Goal: Communication & Community: Answer question/provide support

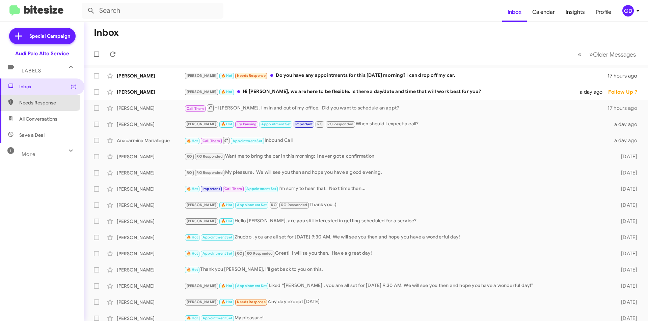
click at [29, 101] on span "Needs Response" at bounding box center [47, 102] width 57 height 7
type input "in:needs-response"
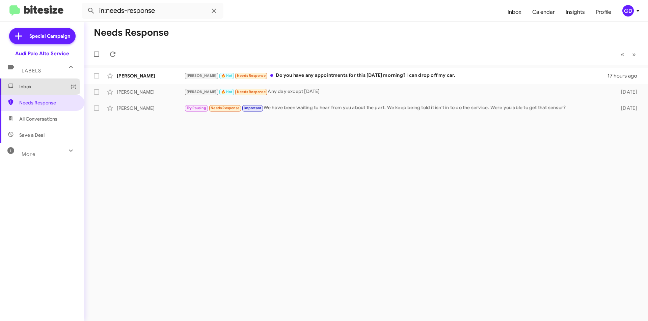
click at [24, 87] on span "Inbox (2)" at bounding box center [47, 86] width 57 height 7
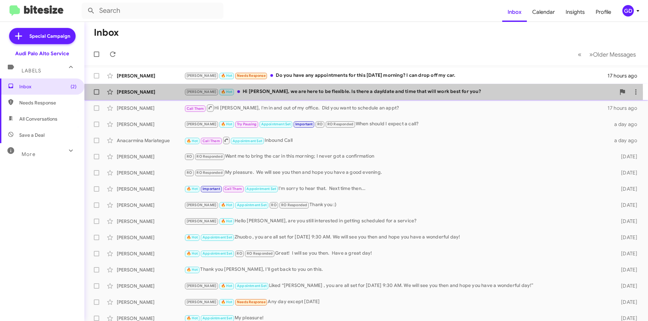
click at [251, 94] on div "[PERSON_NAME] 🔥 Hot Hi [PERSON_NAME], we are here to be flexible. Is there a da…" at bounding box center [399, 92] width 431 height 8
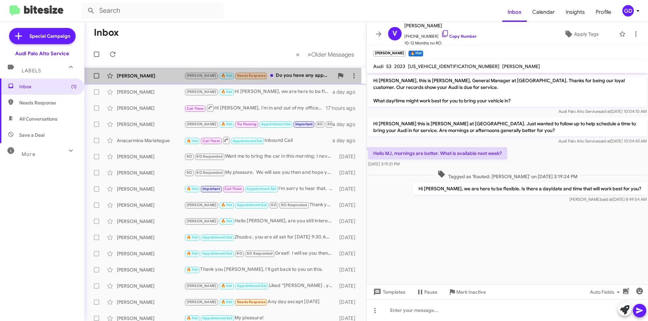
click at [123, 75] on div "[PERSON_NAME]" at bounding box center [150, 76] width 67 height 7
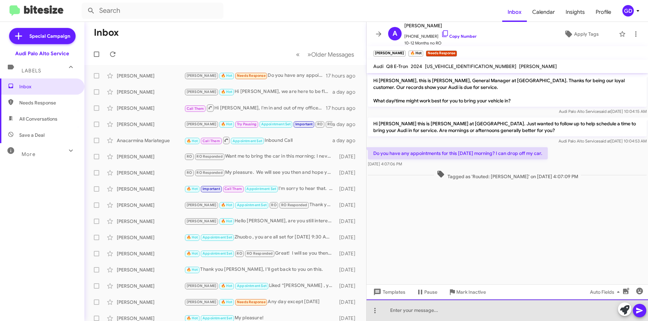
click at [403, 312] on div at bounding box center [506, 311] width 281 height 22
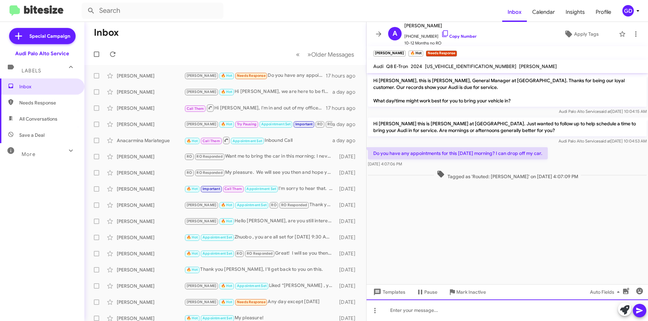
click at [390, 312] on div at bounding box center [506, 311] width 281 height 22
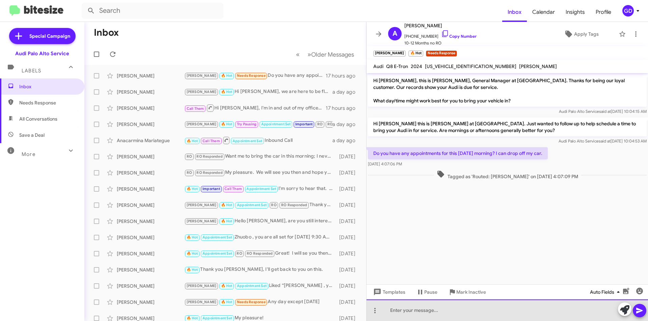
paste div
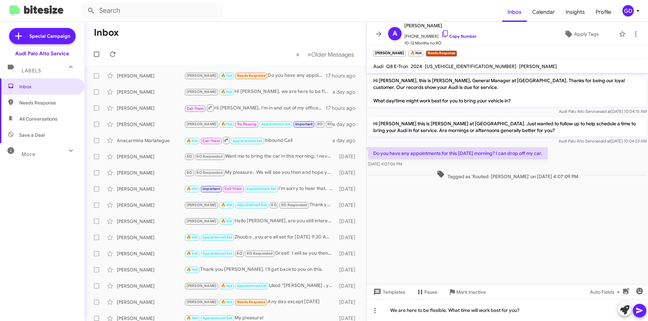
click at [639, 310] on icon at bounding box center [639, 311] width 6 height 6
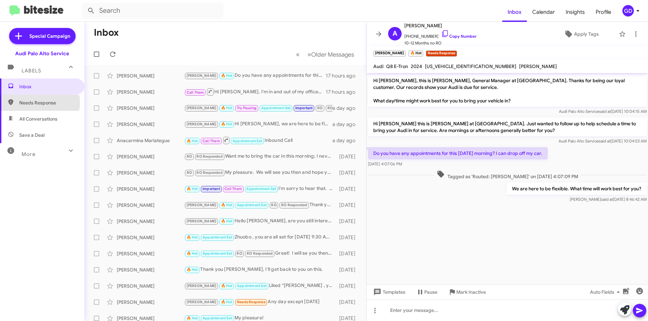
click at [36, 103] on span "Needs Response" at bounding box center [47, 102] width 57 height 7
type input "in:needs-response"
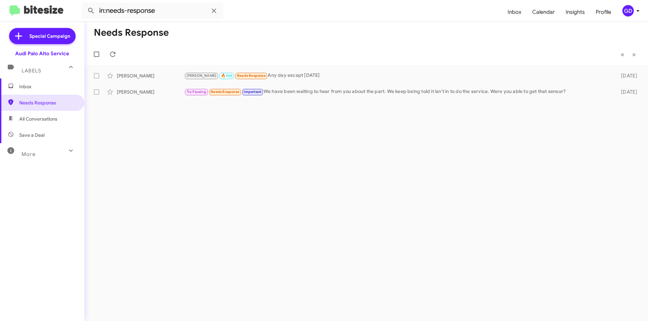
click at [28, 83] on span "Inbox" at bounding box center [47, 86] width 57 height 7
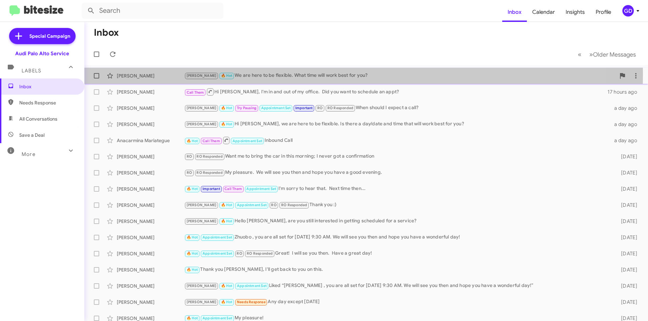
click at [239, 74] on div "[PERSON_NAME] 🔥 Hot We are here to be flexible. What time will work best for yo…" at bounding box center [399, 76] width 431 height 8
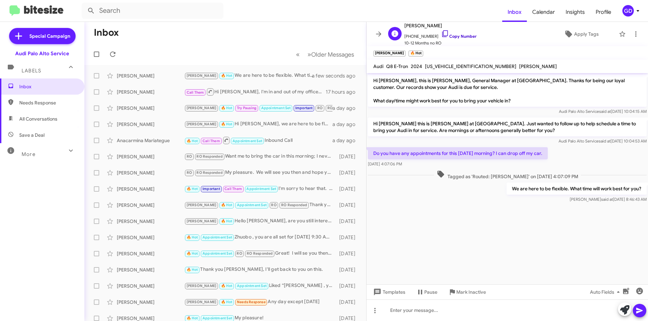
click at [454, 36] on link "Copy Number" at bounding box center [458, 36] width 35 height 5
click at [35, 104] on span "Needs Response" at bounding box center [47, 102] width 57 height 7
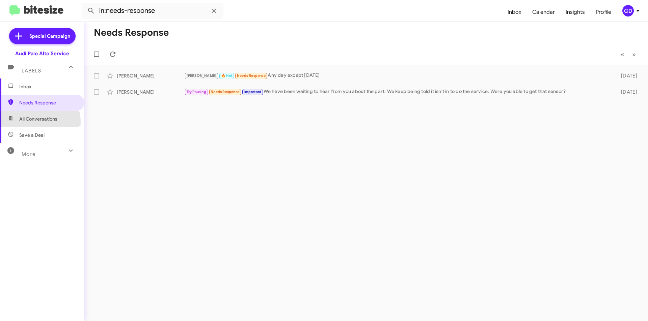
click at [35, 122] on span "All Conversations" at bounding box center [38, 119] width 38 height 7
type input "in:all-conversations"
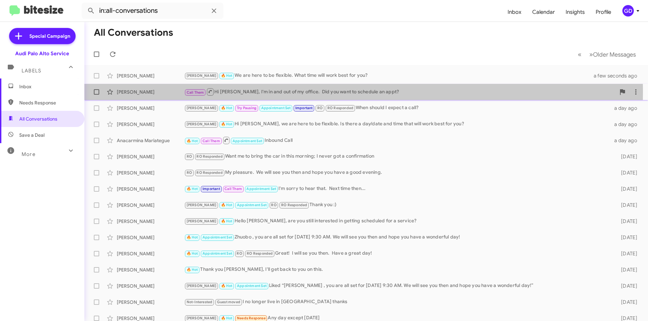
click at [122, 93] on div "[PERSON_NAME]" at bounding box center [150, 92] width 67 height 7
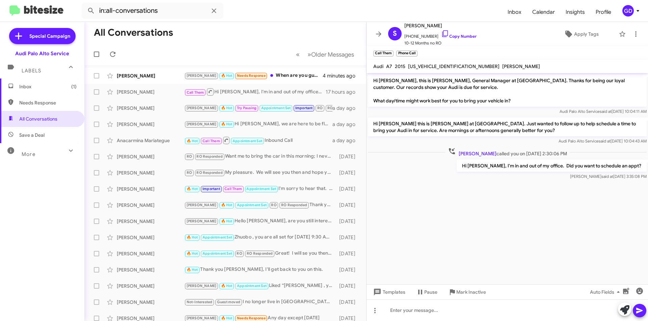
click at [29, 88] on span "Inbox (1)" at bounding box center [47, 86] width 57 height 7
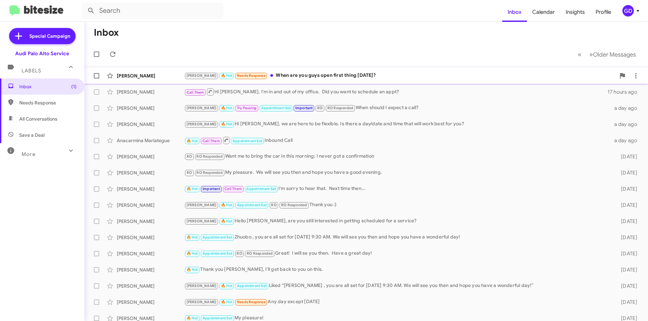
click at [298, 78] on div "[PERSON_NAME] 🔥 Hot Needs Response When are you guys open first thing [DATE]?" at bounding box center [399, 76] width 431 height 8
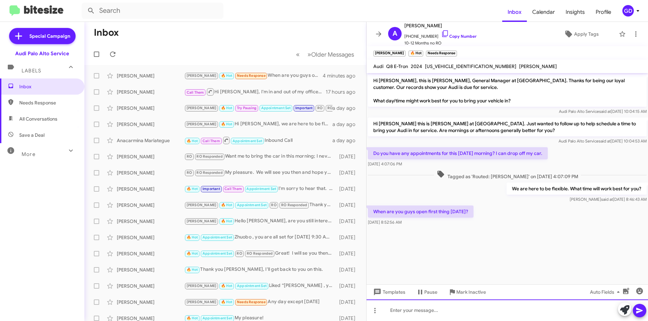
click at [407, 313] on div at bounding box center [506, 311] width 281 height 22
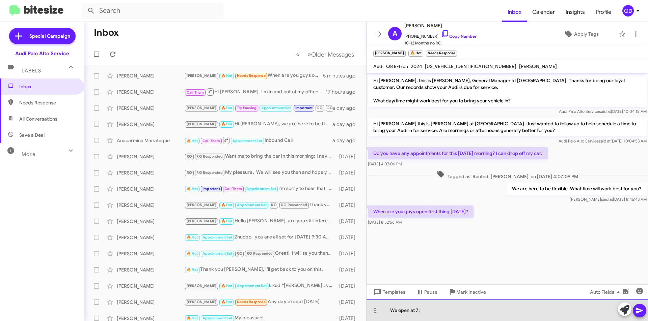
click at [423, 311] on div "We open at 7:" at bounding box center [506, 311] width 281 height 22
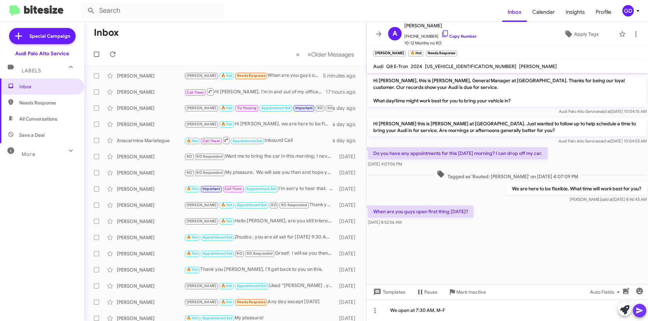
click at [638, 312] on icon at bounding box center [639, 311] width 6 height 6
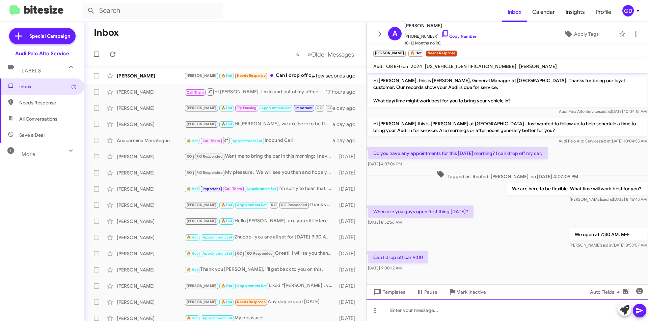
scroll to position [2, 0]
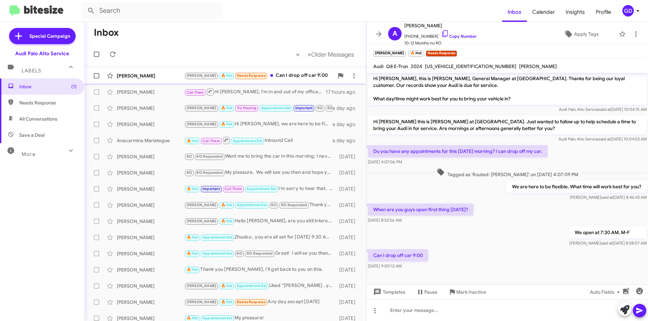
click at [291, 80] on div "[PERSON_NAME] 🔥 Hot Needs Response Can I drop off car 9:00" at bounding box center [258, 76] width 149 height 8
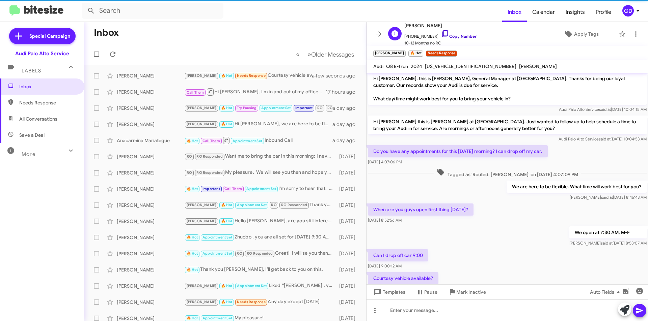
scroll to position [27, 0]
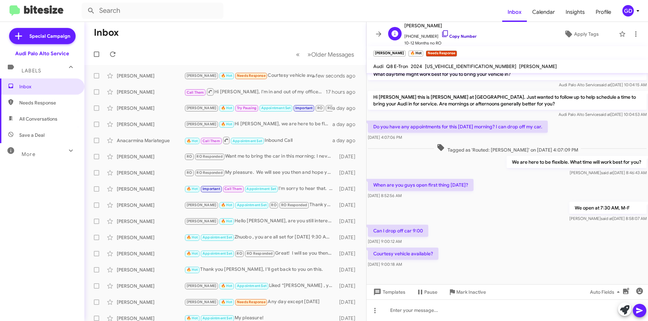
click at [452, 36] on link "Copy Number" at bounding box center [458, 36] width 35 height 5
click at [398, 314] on div at bounding box center [506, 311] width 281 height 22
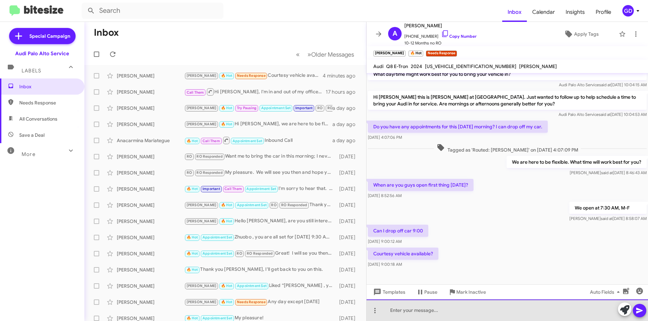
click at [401, 312] on div at bounding box center [506, 311] width 281 height 22
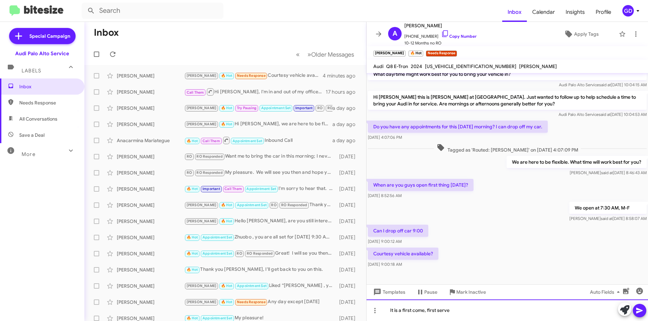
drag, startPoint x: 451, startPoint y: 310, endPoint x: 465, endPoint y: 309, distance: 13.5
click at [451, 310] on div "It is a first come, first serve" at bounding box center [506, 311] width 281 height 22
drag, startPoint x: 489, startPoint y: 311, endPoint x: 491, endPoint y: 308, distance: 3.5
click at [489, 311] on div "It is a first come, first serve. I have requested but it is not guaranteed." at bounding box center [506, 311] width 281 height 22
click at [641, 311] on icon at bounding box center [639, 311] width 6 height 6
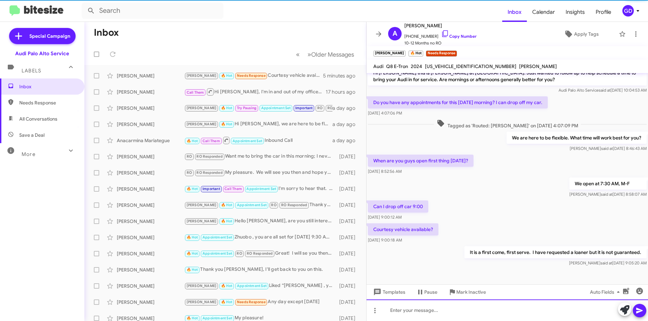
scroll to position [51, 0]
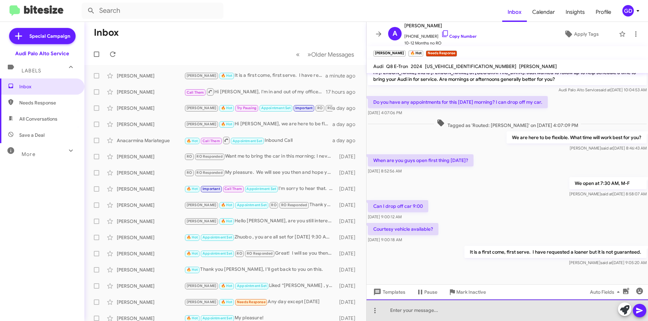
drag, startPoint x: 409, startPoint y: 312, endPoint x: 420, endPoint y: 313, distance: 11.5
click at [413, 313] on div at bounding box center [506, 311] width 281 height 22
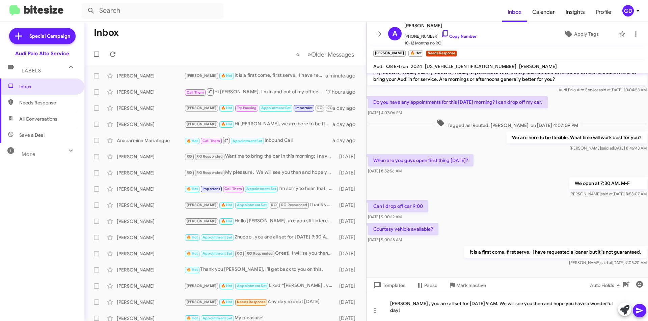
click at [642, 311] on icon at bounding box center [639, 311] width 6 height 6
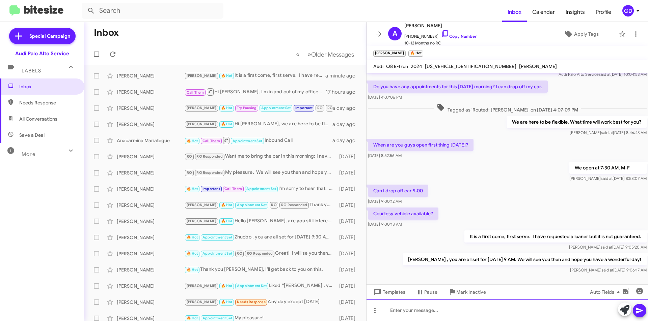
scroll to position [76, 0]
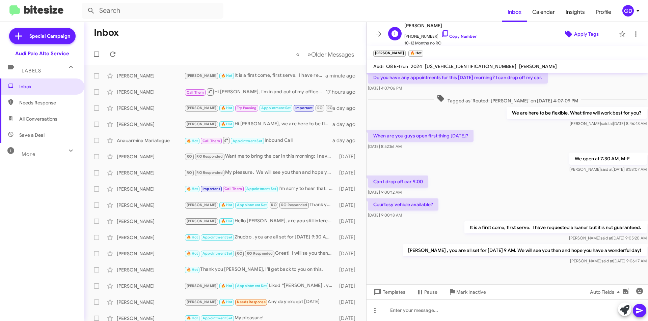
click at [580, 34] on span "Apply Tags" at bounding box center [586, 34] width 25 height 12
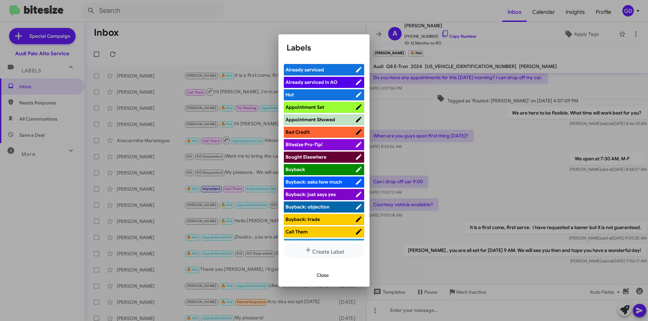
click at [296, 109] on span "Appointment Set" at bounding box center [304, 107] width 39 height 6
click at [322, 275] on span "Close" at bounding box center [322, 275] width 12 height 12
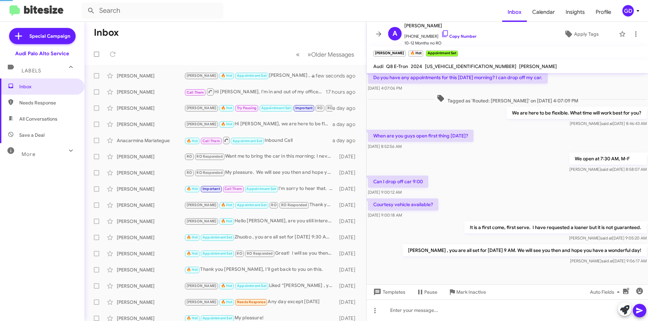
scroll to position [0, 0]
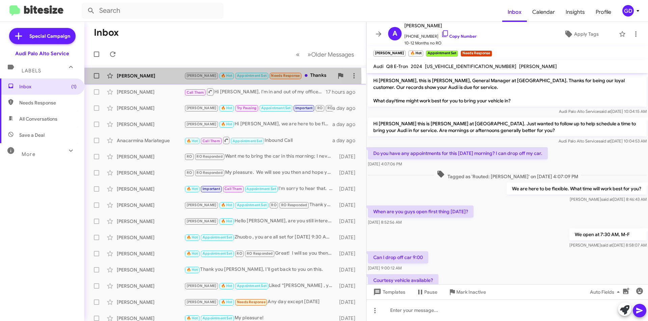
click at [138, 79] on div "[PERSON_NAME]" at bounding box center [150, 76] width 67 height 7
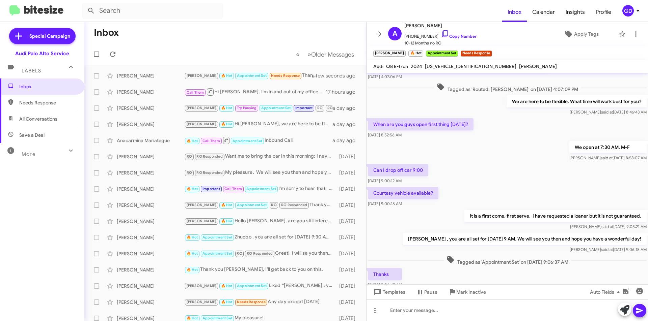
scroll to position [115, 0]
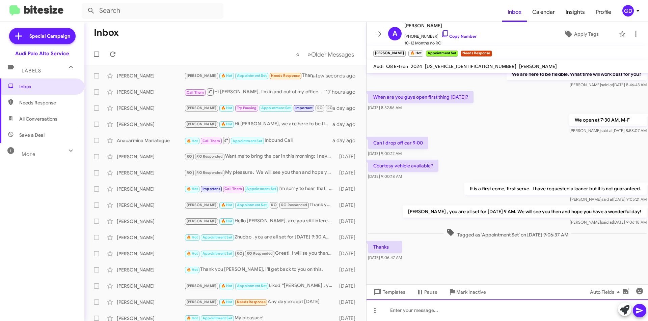
click at [398, 312] on div at bounding box center [506, 311] width 281 height 22
click at [638, 310] on icon at bounding box center [639, 311] width 8 height 8
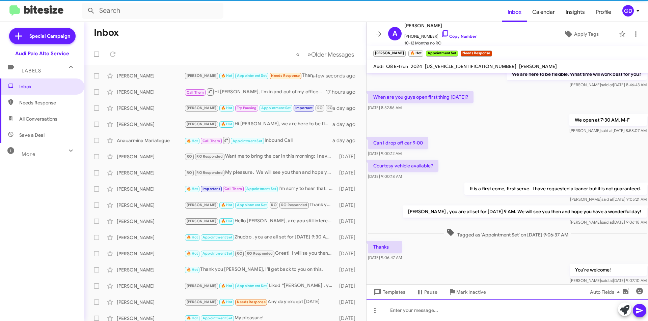
scroll to position [0, 0]
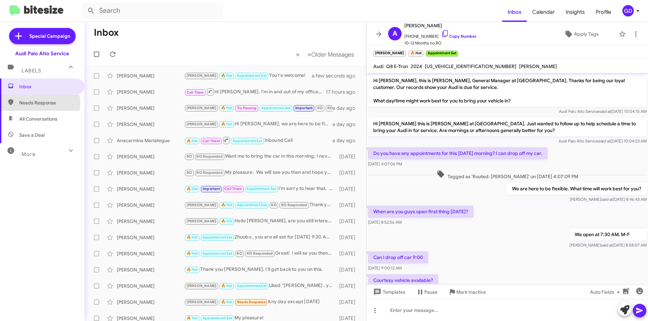
click at [39, 104] on span "Needs Response" at bounding box center [47, 102] width 57 height 7
type input "in:needs-response"
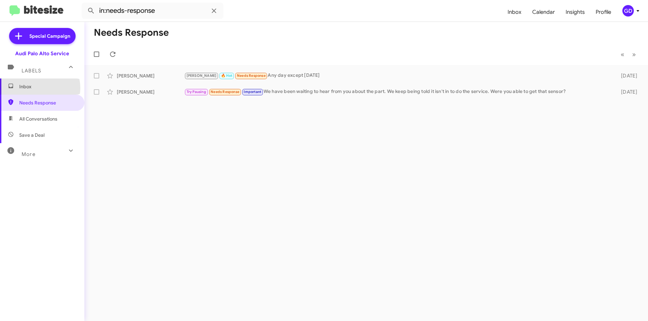
click at [38, 88] on span "Inbox" at bounding box center [47, 86] width 57 height 7
